Goal: Contribute content

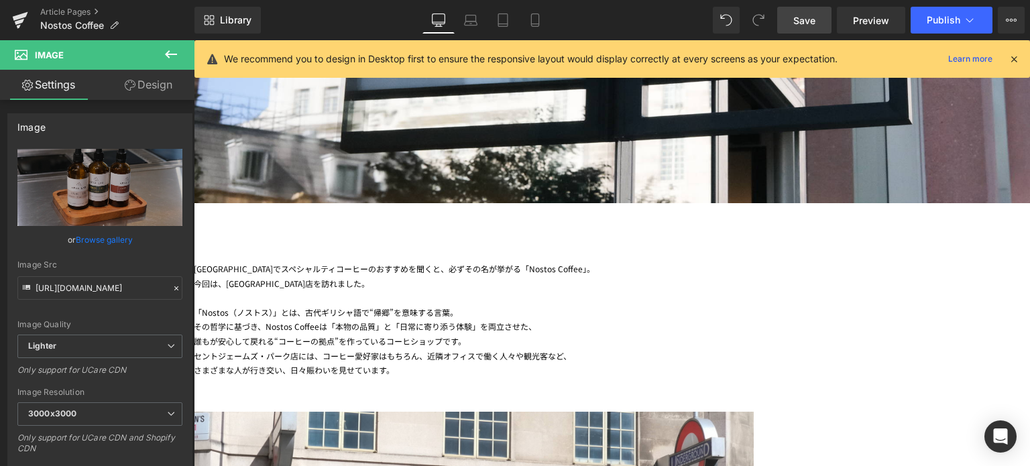
click at [794, 21] on link "Save" at bounding box center [805, 20] width 54 height 27
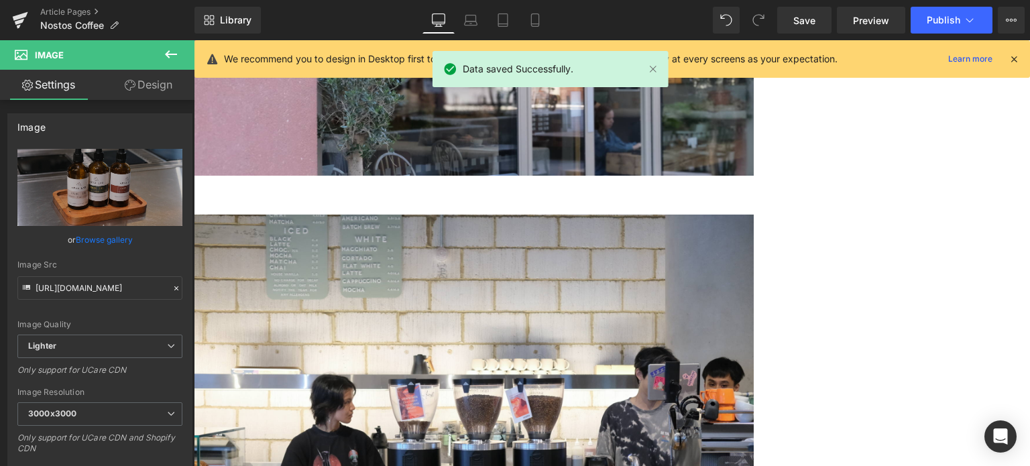
scroll to position [1540, 0]
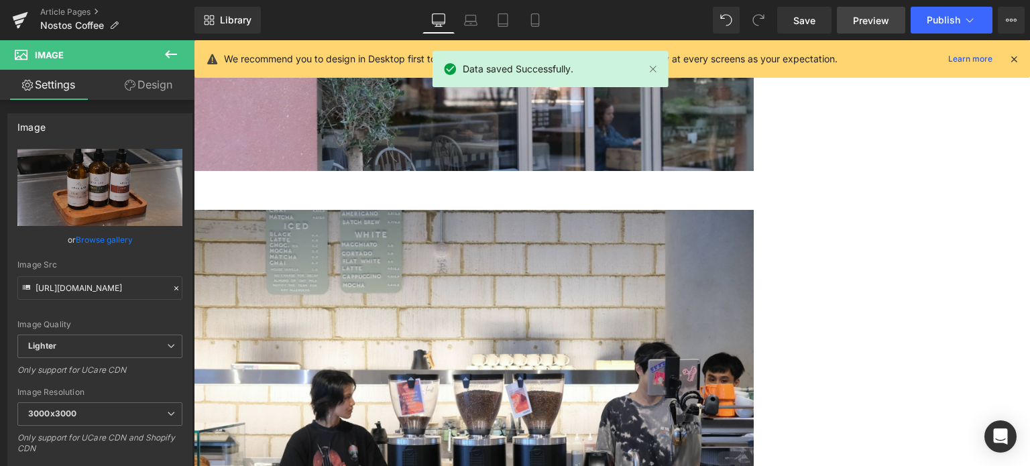
click at [872, 16] on span "Preview" at bounding box center [871, 20] width 36 height 14
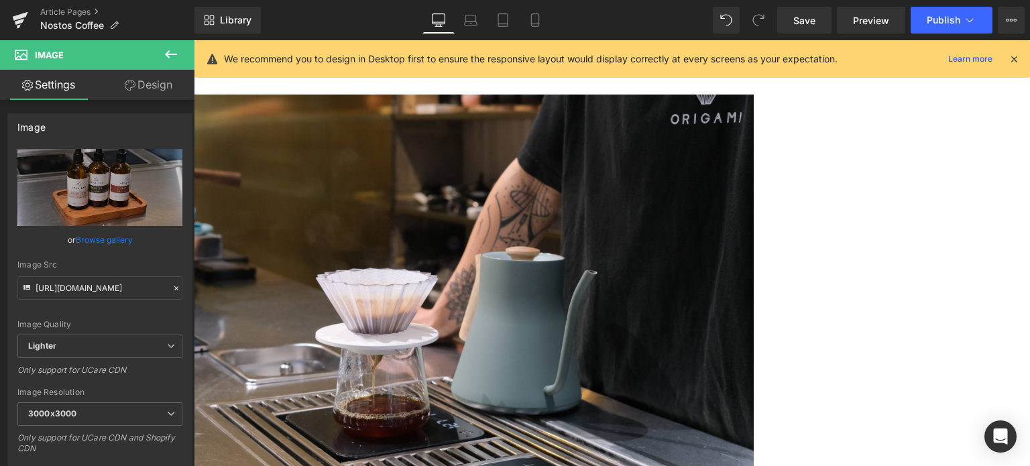
scroll to position [2420, 0]
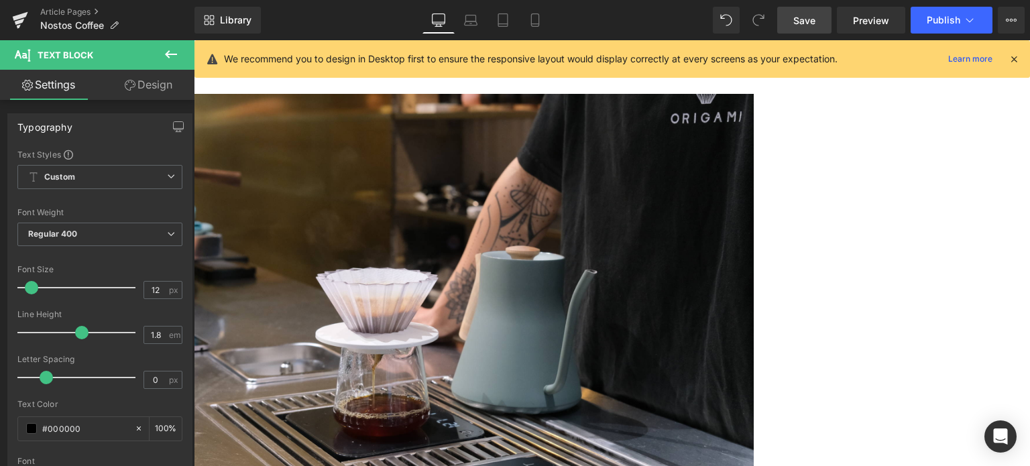
click at [812, 17] on span "Save" at bounding box center [805, 20] width 22 height 14
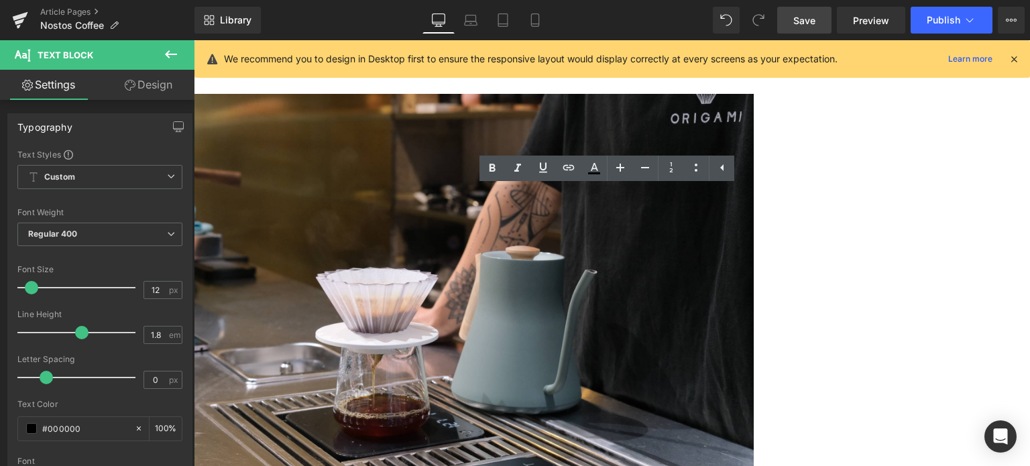
drag, startPoint x: 776, startPoint y: 362, endPoint x: 682, endPoint y: 362, distance: 93.9
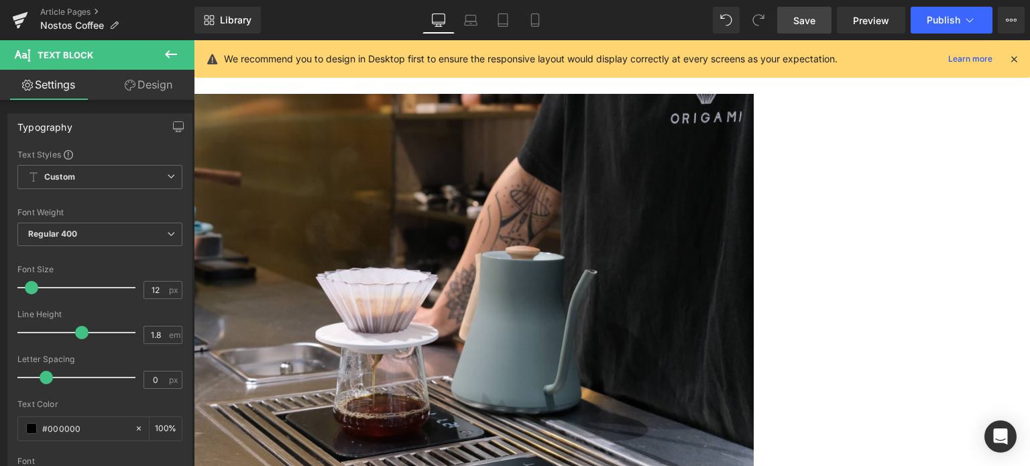
click at [808, 23] on span "Save" at bounding box center [805, 20] width 22 height 14
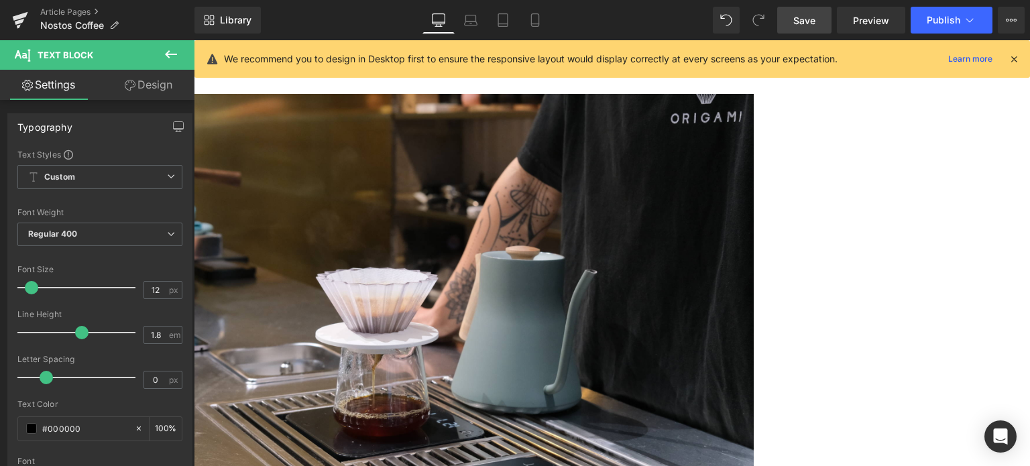
click at [814, 28] on link "Save" at bounding box center [805, 20] width 54 height 27
click at [792, 13] on link "Save" at bounding box center [805, 20] width 54 height 27
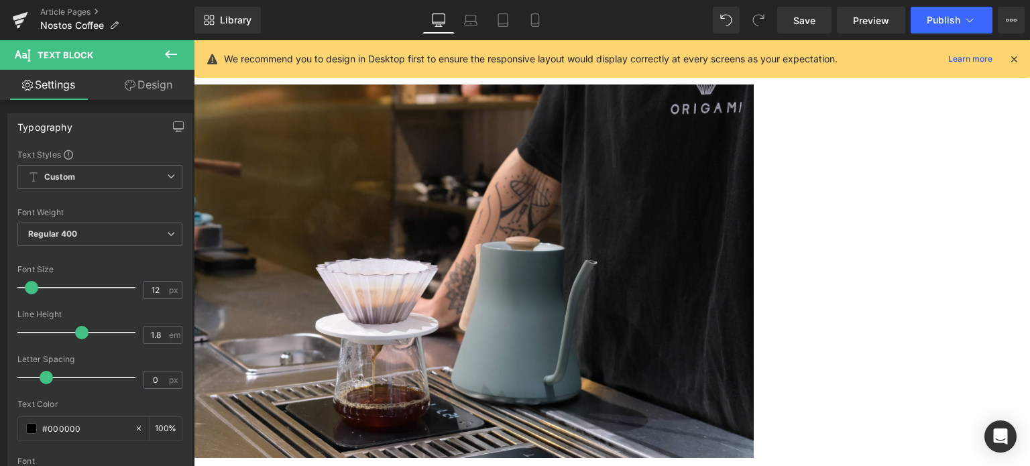
scroll to position [2430, 0]
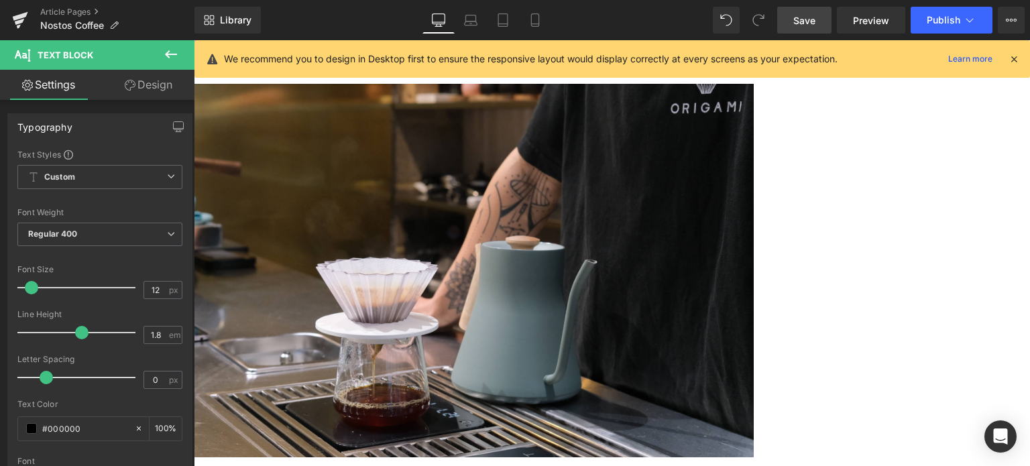
click at [806, 17] on span "Save" at bounding box center [805, 20] width 22 height 14
click at [787, 28] on link "Save" at bounding box center [805, 20] width 54 height 27
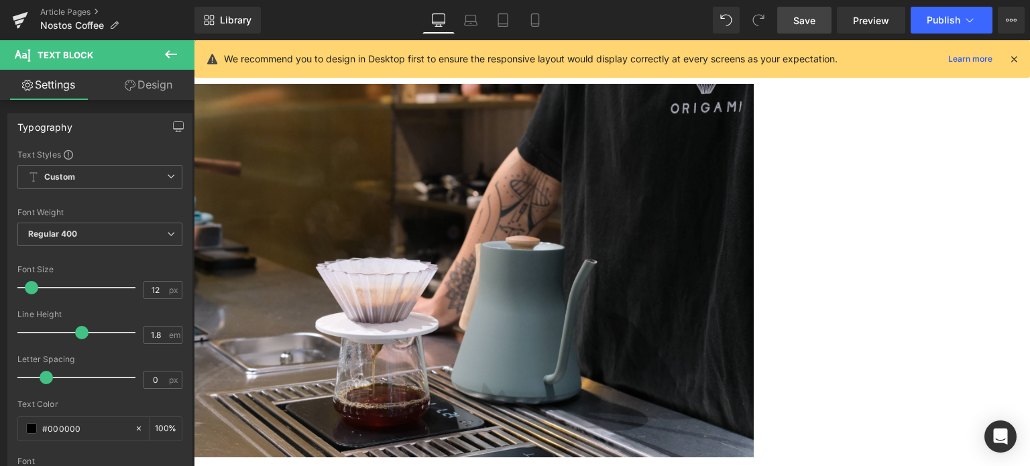
click at [799, 21] on span "Save" at bounding box center [805, 20] width 22 height 14
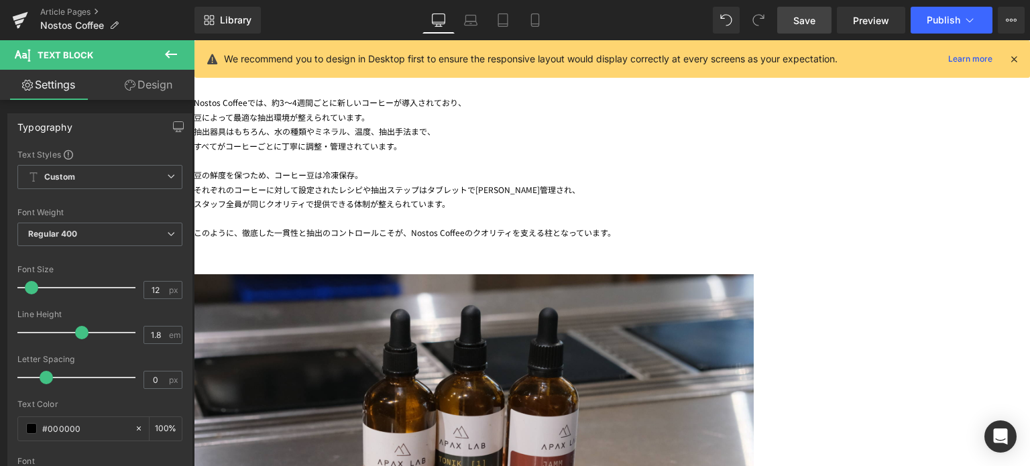
scroll to position [5439, 0]
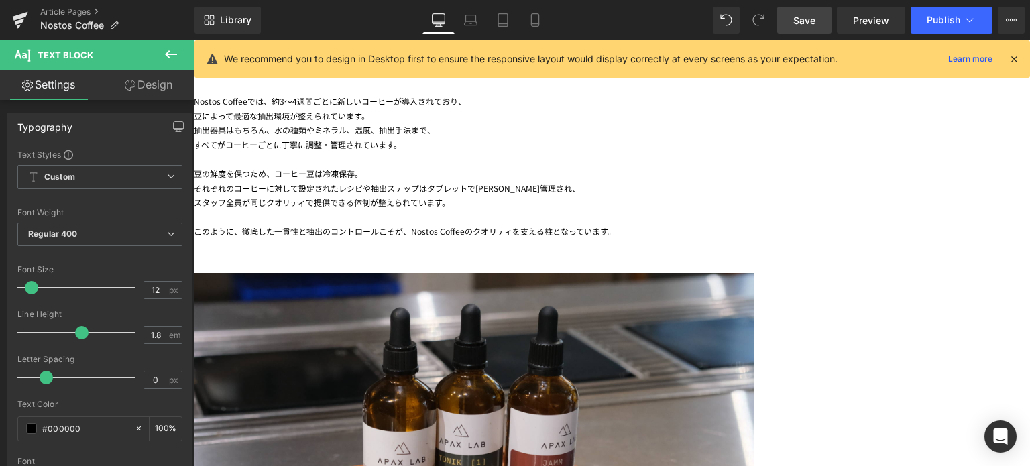
click at [808, 29] on link "Save" at bounding box center [805, 20] width 54 height 27
click at [938, 25] on button "Publish" at bounding box center [952, 20] width 82 height 27
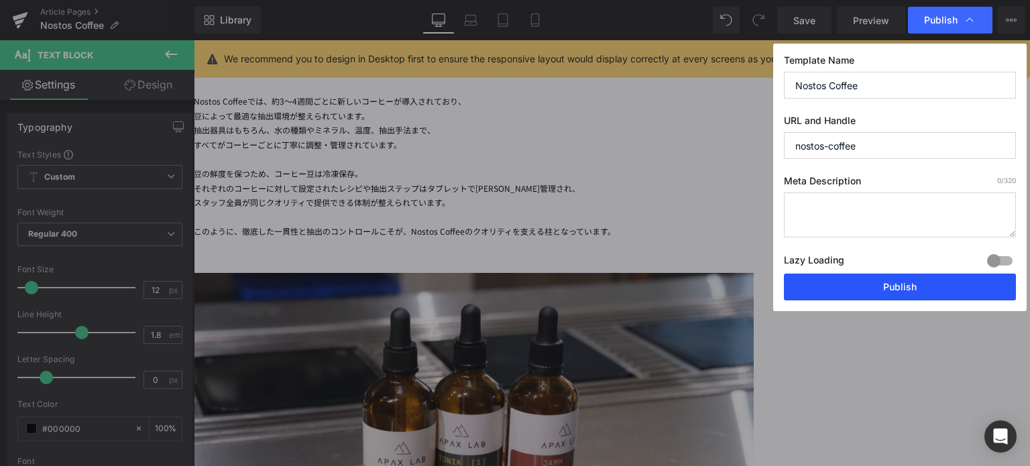
click at [884, 295] on button "Publish" at bounding box center [900, 287] width 232 height 27
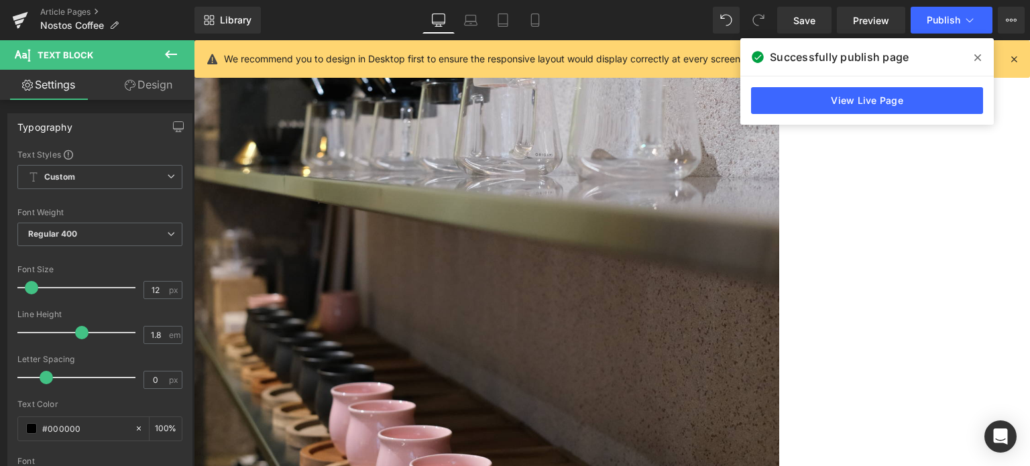
scroll to position [4813, 0]
